Goal: Task Accomplishment & Management: Use online tool/utility

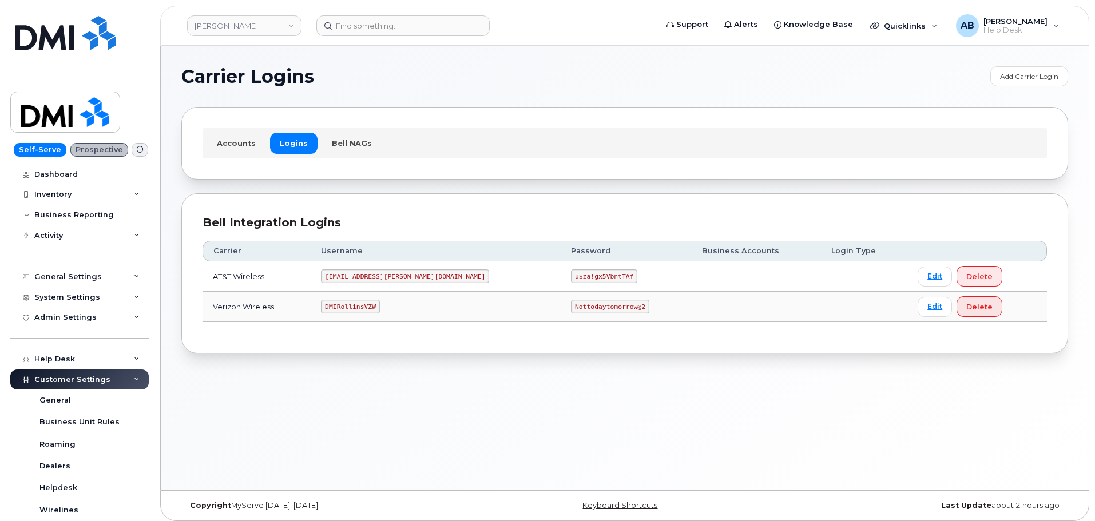
click at [374, 309] on code "DMIRollinsVZW" at bounding box center [350, 307] width 58 height 14
copy code "DMIRollinsVZW"
click at [571, 311] on code "Nottodaytomorrow@2" at bounding box center [610, 307] width 78 height 14
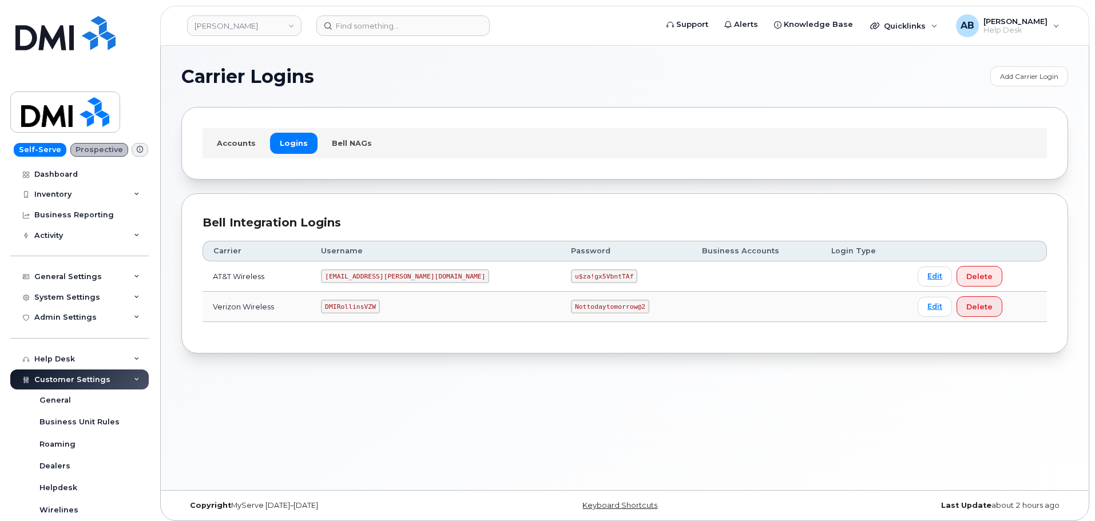
click at [571, 311] on code "Nottodaytomorrow@2" at bounding box center [610, 307] width 78 height 14
click at [571, 306] on code "Nottodaytomorrow@2" at bounding box center [610, 307] width 78 height 14
click at [571, 304] on code "Nottodaytomorrow@2" at bounding box center [610, 307] width 78 height 14
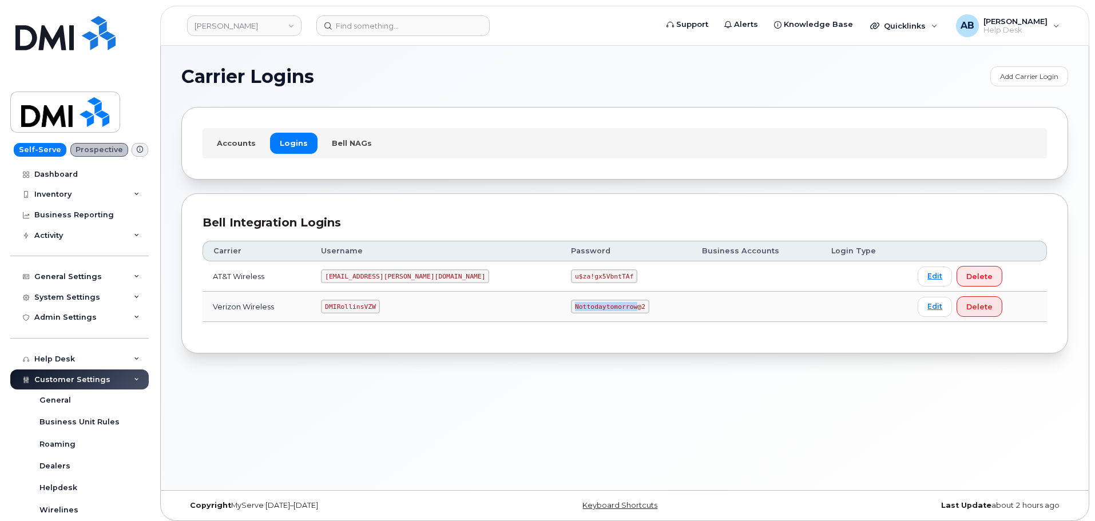
click at [571, 304] on code "Nottodaytomorrow@2" at bounding box center [610, 307] width 78 height 14
copy code "Nottodaytomorrow@2"
click at [572, 189] on section "Carrier Logins Add Carrier Login Accounts Logins Bell NAGs Bell Integration Log…" at bounding box center [624, 209] width 887 height 287
